Goal: Find specific page/section: Find specific page/section

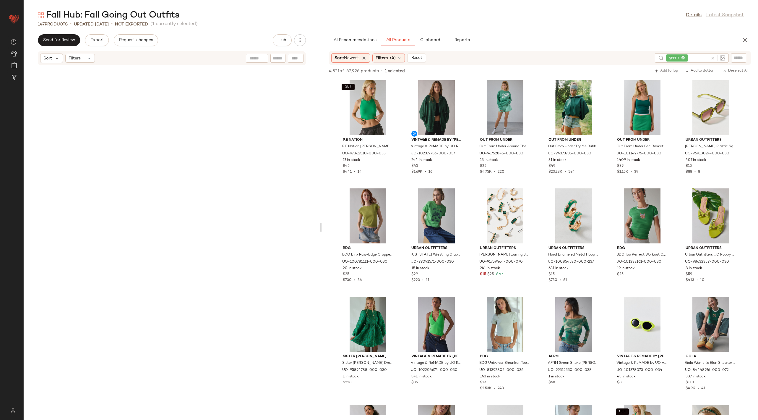
click at [744, 43] on icon "button" at bounding box center [745, 40] width 7 height 7
click at [746, 42] on div "Send for Review Export Request changes Hub Sort Filters Urban Outfitters Urban …" at bounding box center [391, 226] width 735 height 385
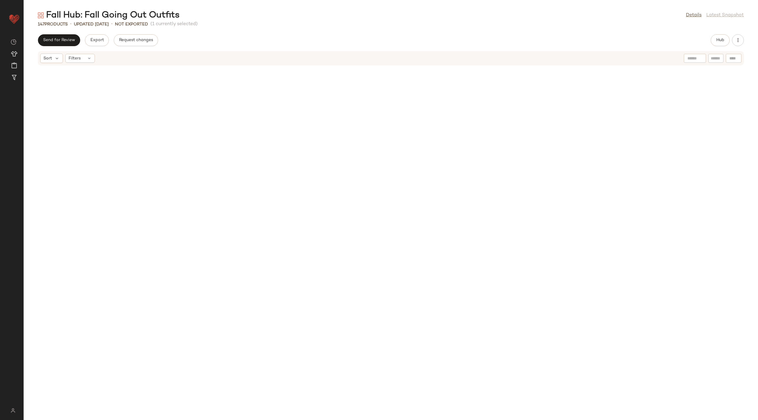
scroll to position [1277, 0]
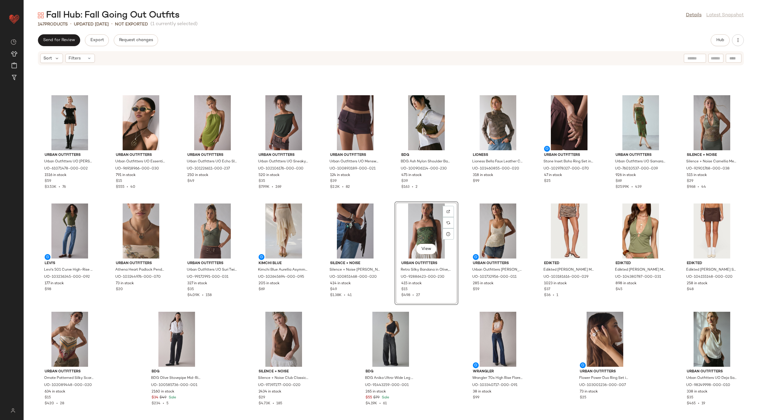
click at [419, 221] on div "View" at bounding box center [427, 230] width 60 height 55
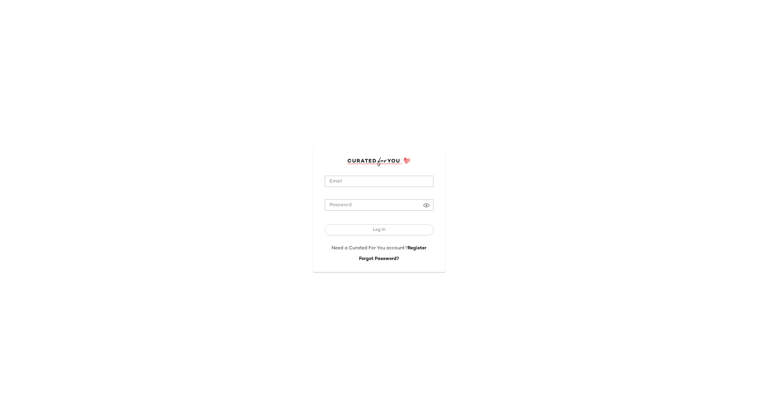
type input "**********"
click at [369, 227] on button "Log In" at bounding box center [379, 229] width 109 height 11
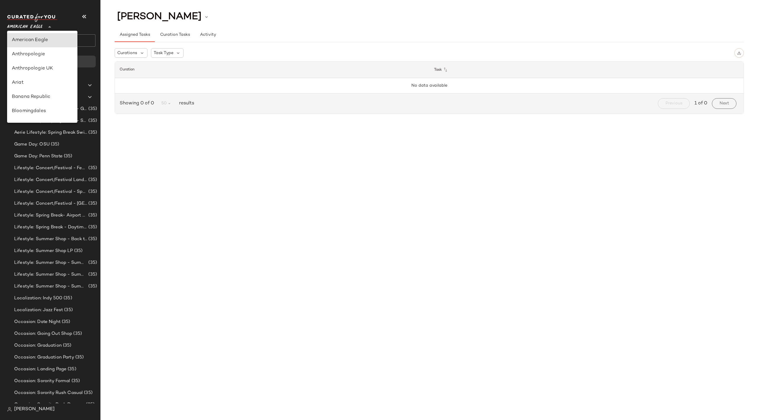
click at [40, 22] on span "American Eagle" at bounding box center [24, 25] width 35 height 11
click at [53, 82] on div "Urban Outfitters" at bounding box center [42, 83] width 61 height 7
type input "**"
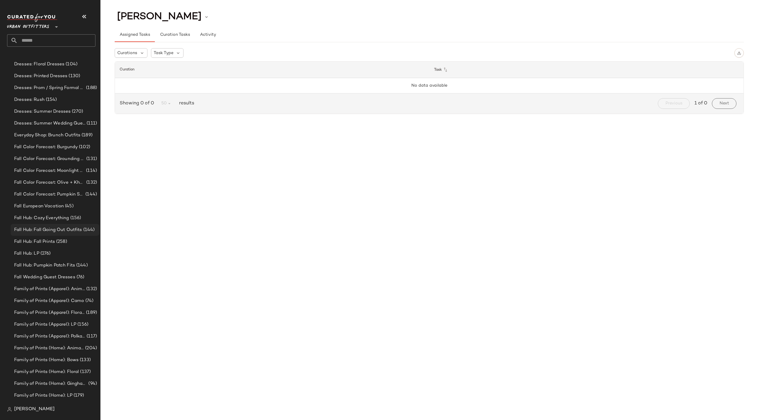
scroll to position [476, 0]
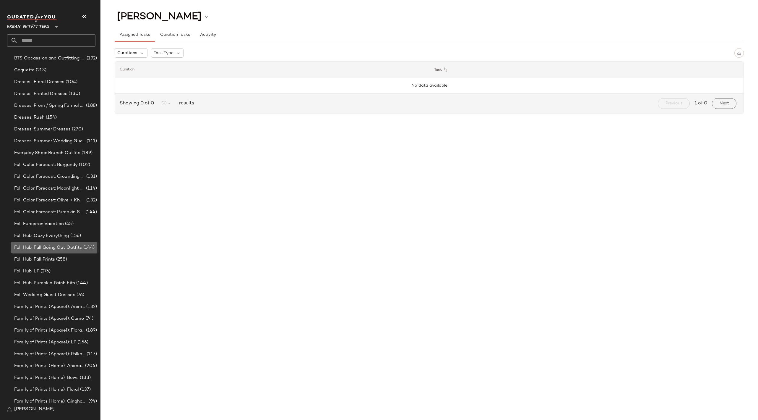
click at [80, 248] on span "Fall Hub: Fall Going Out Outfits" at bounding box center [48, 247] width 68 height 7
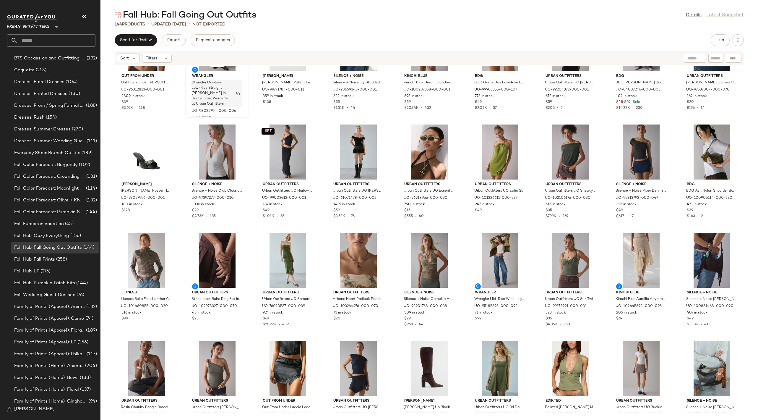
scroll to position [1385, 0]
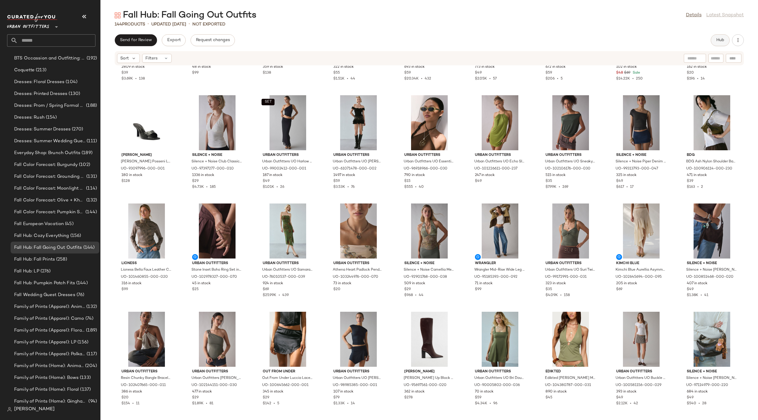
click at [722, 37] on button "Hub" at bounding box center [720, 40] width 19 height 12
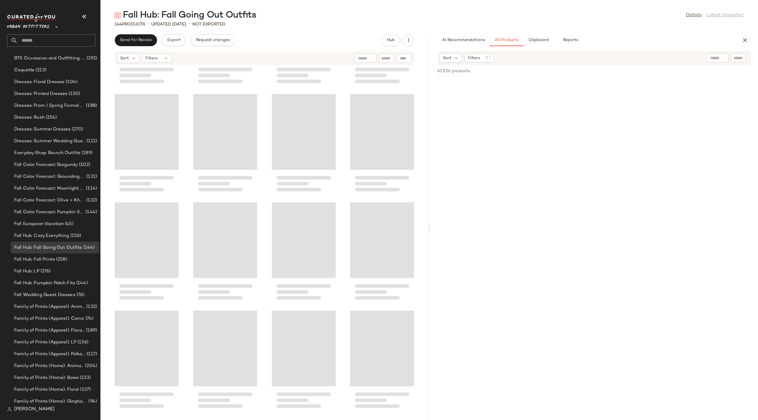
scroll to position [3029, 0]
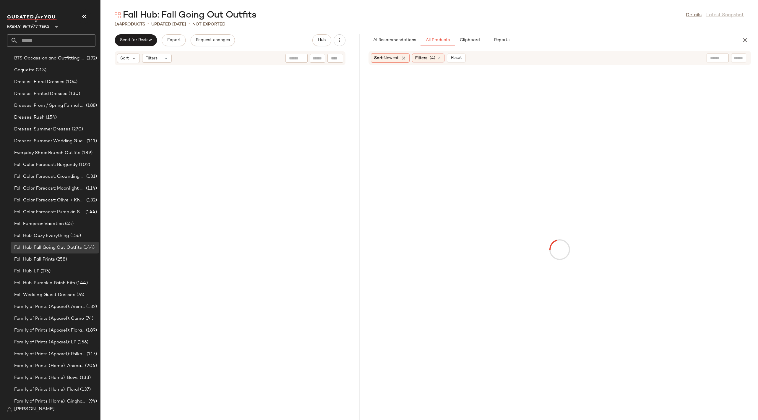
drag, startPoint x: 430, startPoint y: 225, endPoint x: 362, endPoint y: 231, distance: 67.3
click at [362, 230] on div "Fall Hub: Fall Going Out Outfits Details Latest Snapshot 144 Products • updated…" at bounding box center [430, 214] width 658 height 410
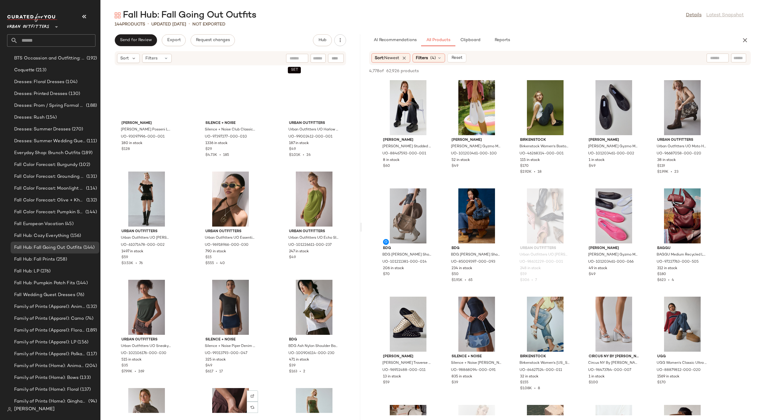
scroll to position [4158, 0]
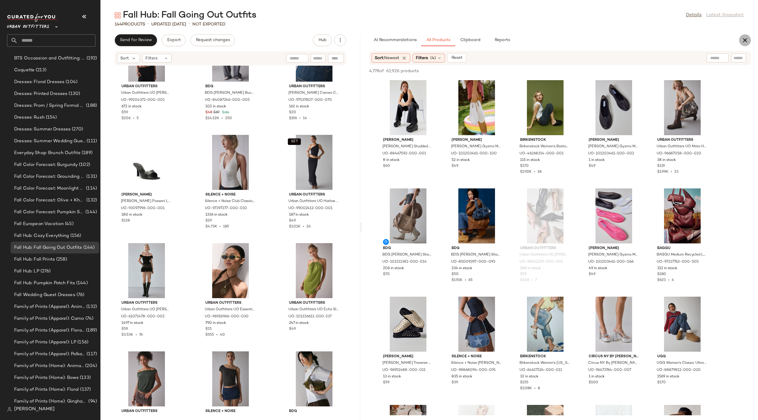
click at [744, 42] on icon "button" at bounding box center [745, 40] width 7 height 7
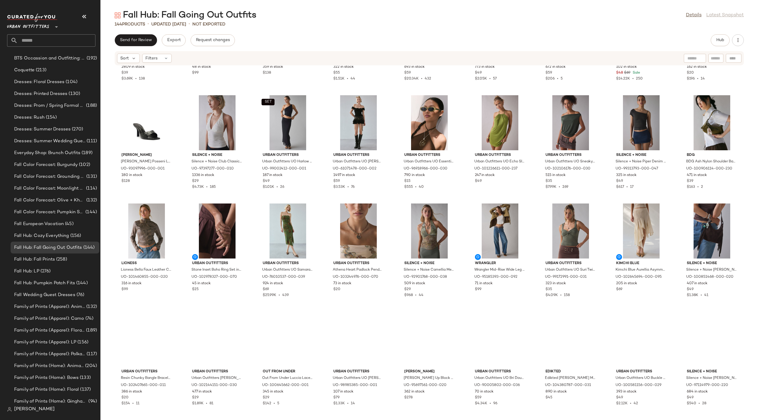
scroll to position [1190, 0]
